Goal: Information Seeking & Learning: Find specific fact

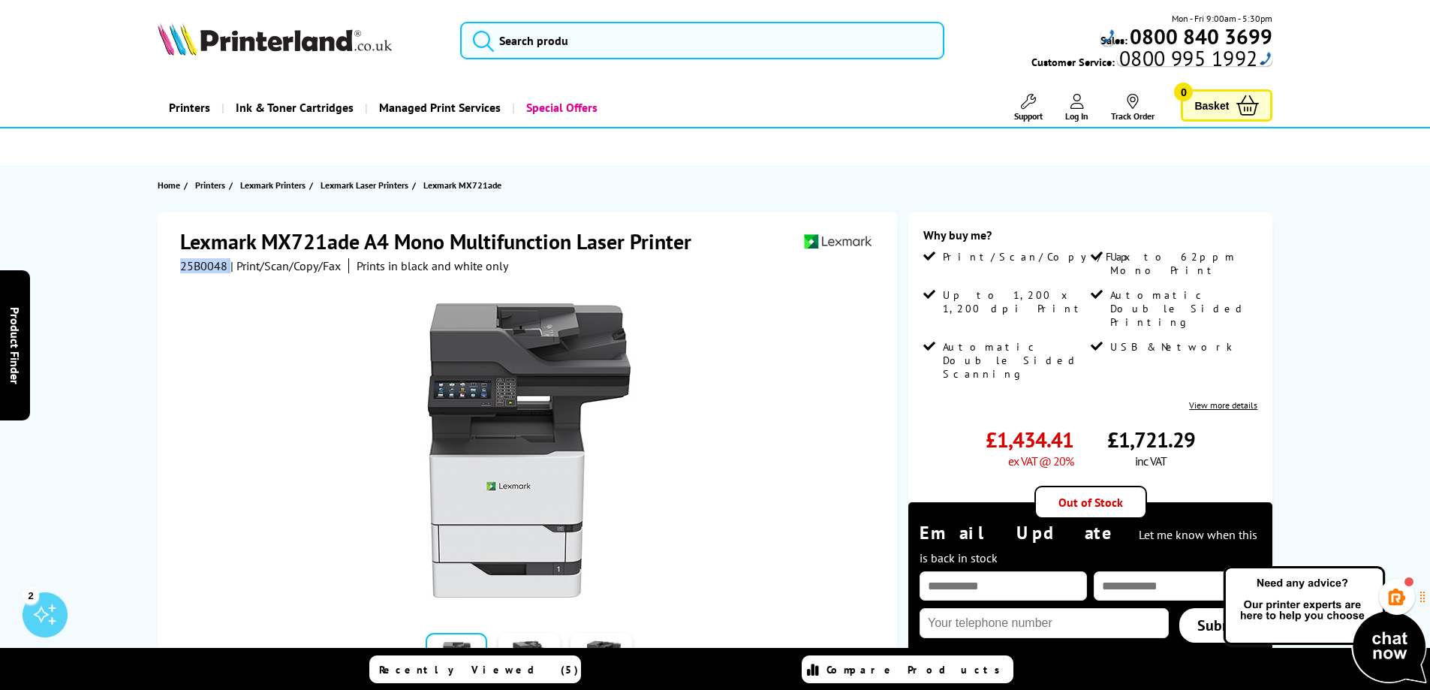
drag, startPoint x: 181, startPoint y: 266, endPoint x: 230, endPoint y: 265, distance: 48.8
click at [230, 265] on div "25B0048 | Print/Scan/Copy/Fax Prints in black and white only" at bounding box center [344, 265] width 328 height 15
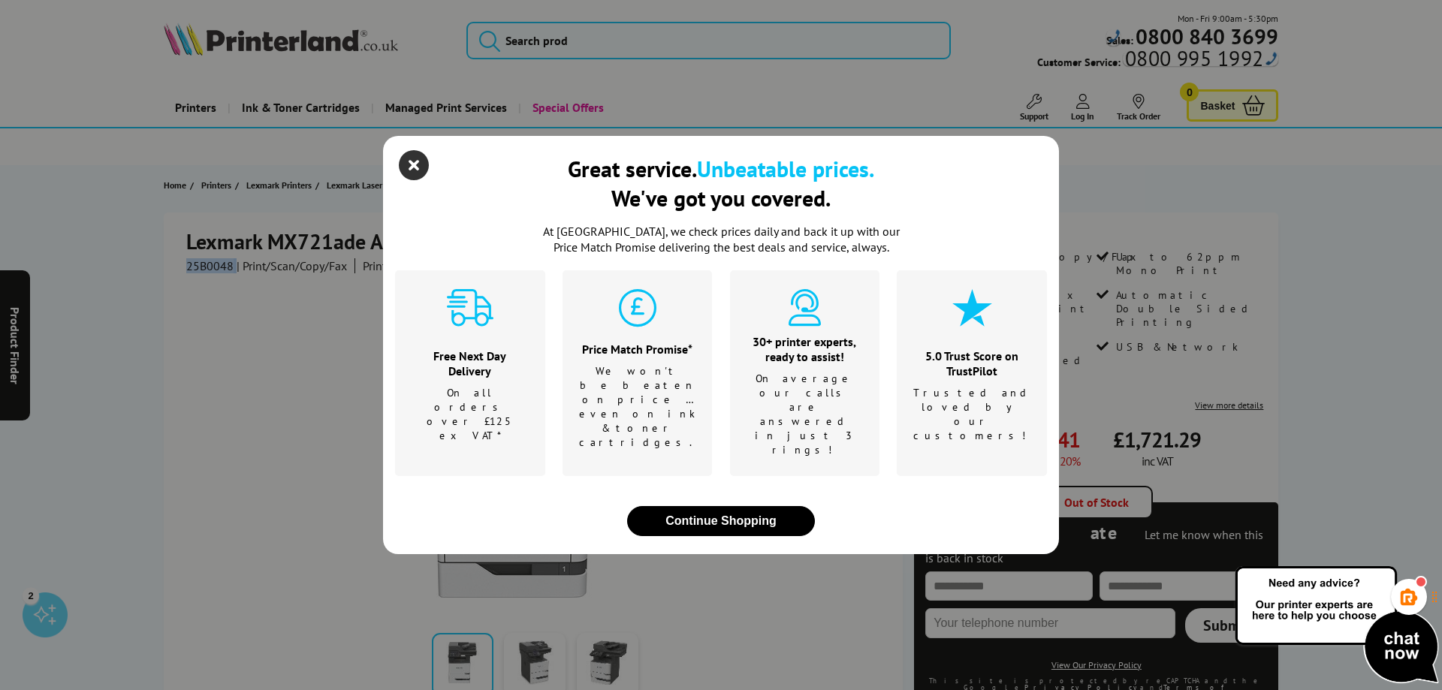
drag, startPoint x: 220, startPoint y: 268, endPoint x: 411, endPoint y: 198, distance: 203.1
click at [411, 180] on icon "close modal" at bounding box center [414, 165] width 30 height 30
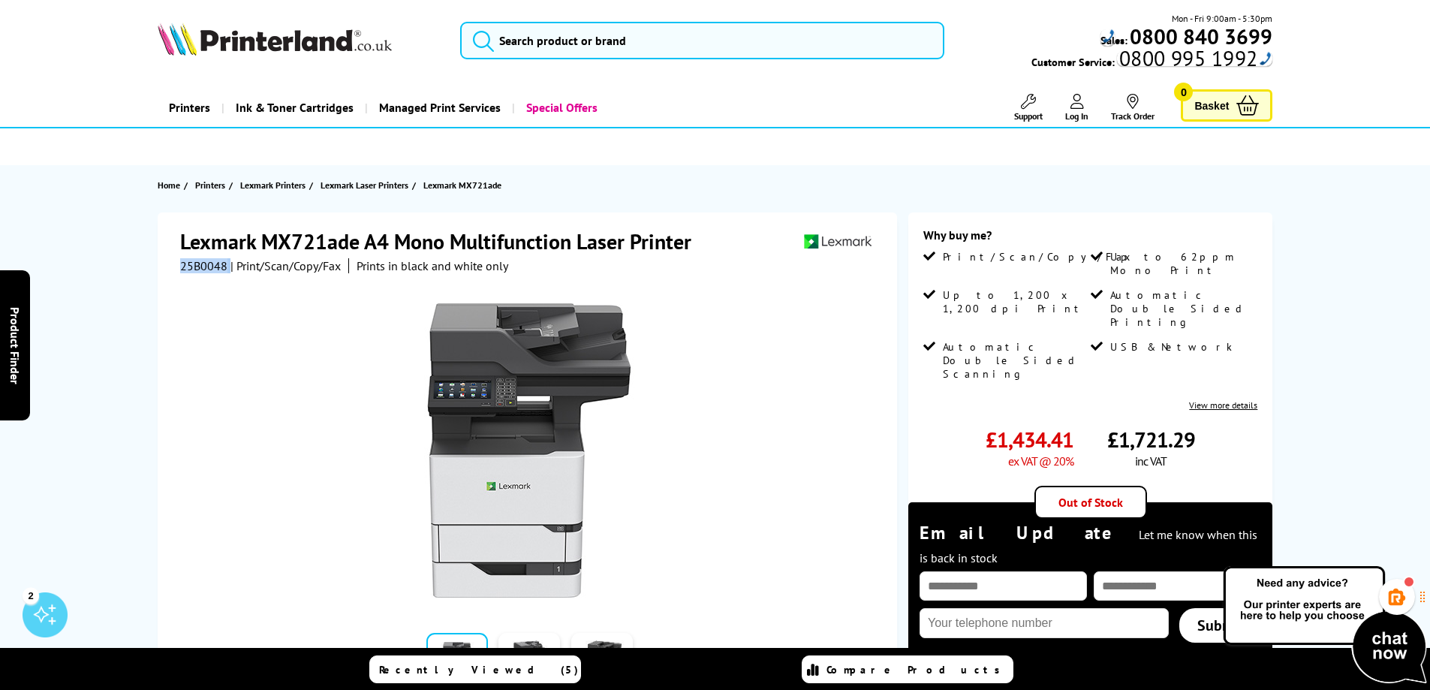
click at [182, 271] on span "25B0048" at bounding box center [203, 265] width 47 height 15
drag, startPoint x: 181, startPoint y: 268, endPoint x: 224, endPoint y: 261, distance: 44.2
click at [224, 261] on span "25B0048" at bounding box center [203, 265] width 47 height 15
copy span "25B0048"
